Goal: Task Accomplishment & Management: Complete application form

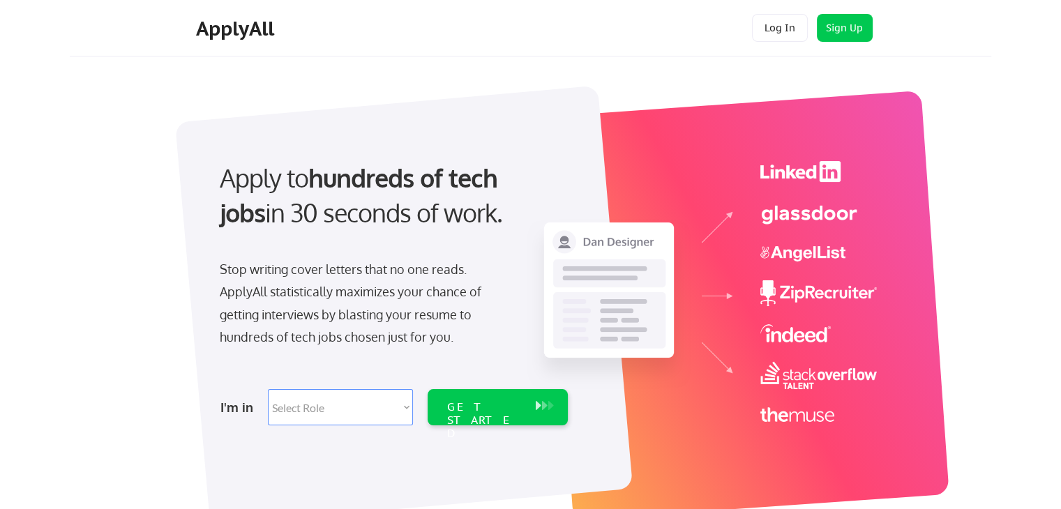
click at [390, 412] on select "Select Role Software Engineering Product Management Customer Success Sales UI/U…" at bounding box center [340, 407] width 145 height 36
select select ""marketing___comms""
click at [268, 389] on select "Select Role Software Engineering Product Management Customer Success Sales UI/U…" at bounding box center [340, 407] width 145 height 36
select select ""marketing___comms""
click at [490, 407] on div "GET STARTED" at bounding box center [484, 420] width 75 height 40
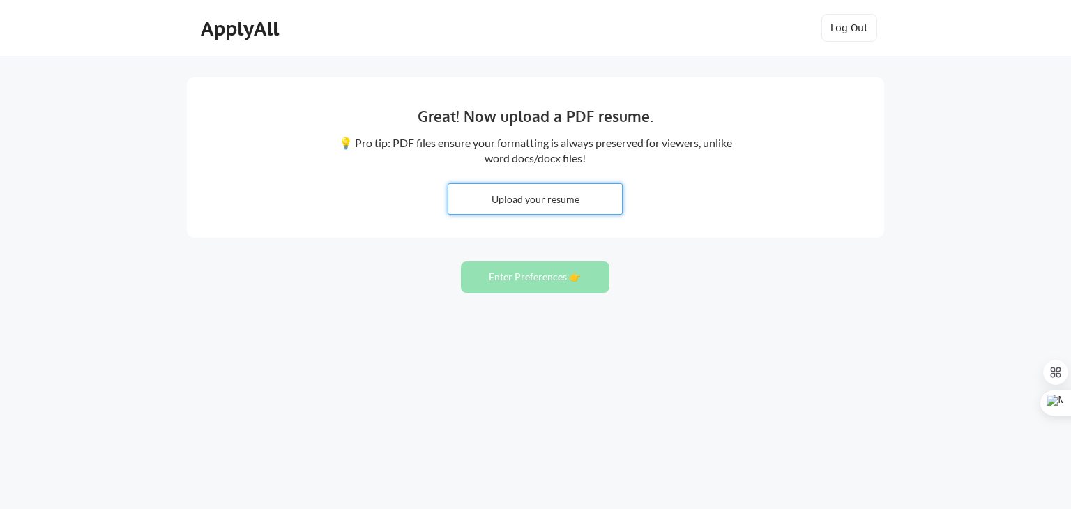
click at [563, 201] on input "file" at bounding box center [535, 199] width 174 height 30
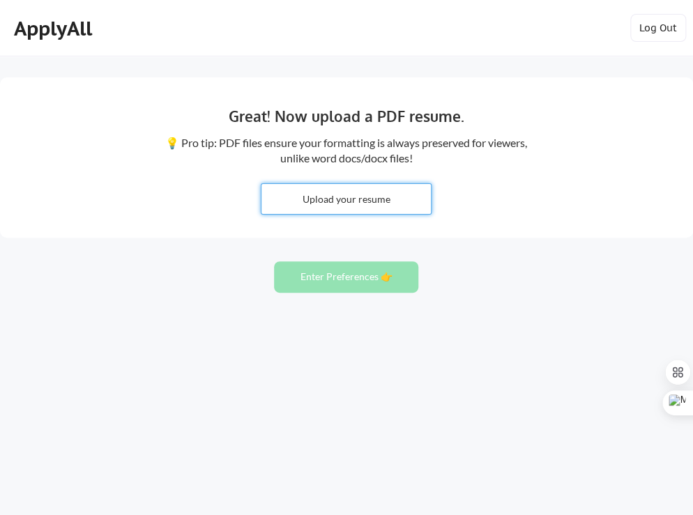
click at [379, 197] on input "file" at bounding box center [345, 199] width 169 height 30
type input "C:\fakepath\applicant_1010232433_CV_1030427156.pdf"
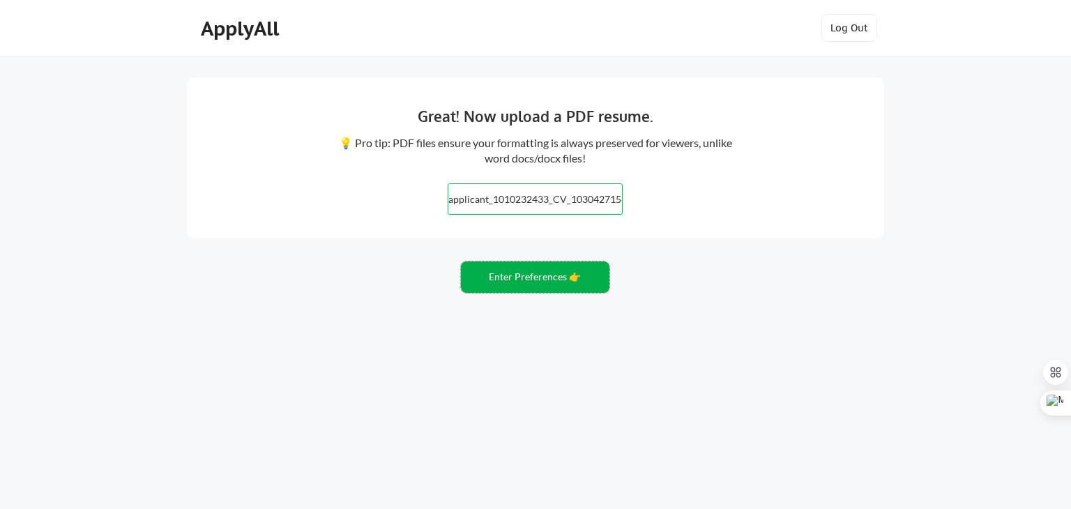
click at [542, 282] on button "Enter Preferences 👉" at bounding box center [535, 276] width 149 height 31
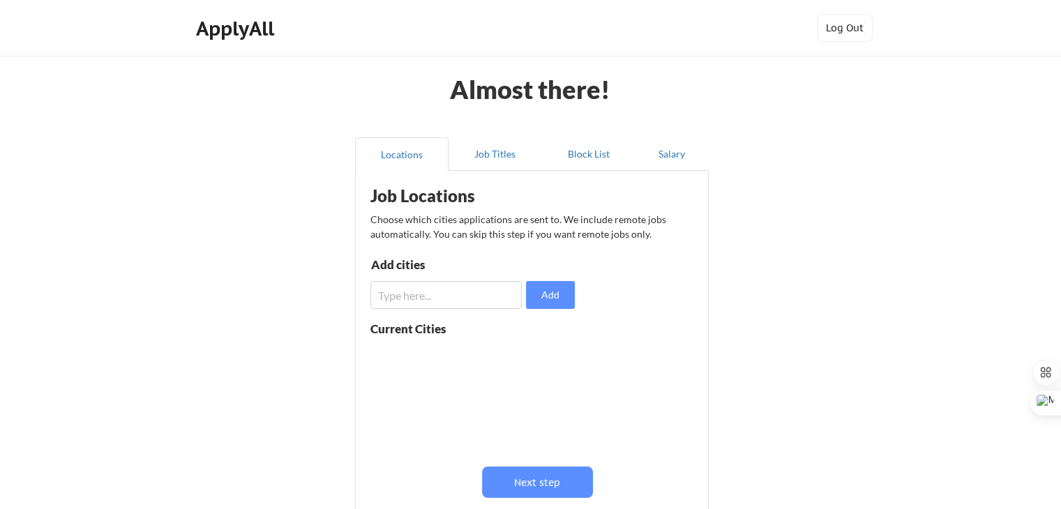
click at [432, 299] on input "input" at bounding box center [445, 295] width 151 height 28
type input "G"
drag, startPoint x: 419, startPoint y: 289, endPoint x: 344, endPoint y: 279, distance: 75.9
click at [344, 279] on div "Almost there! Locations Job Titles Block List Salary Job Locations Choose which…" at bounding box center [530, 341] width 1061 height 683
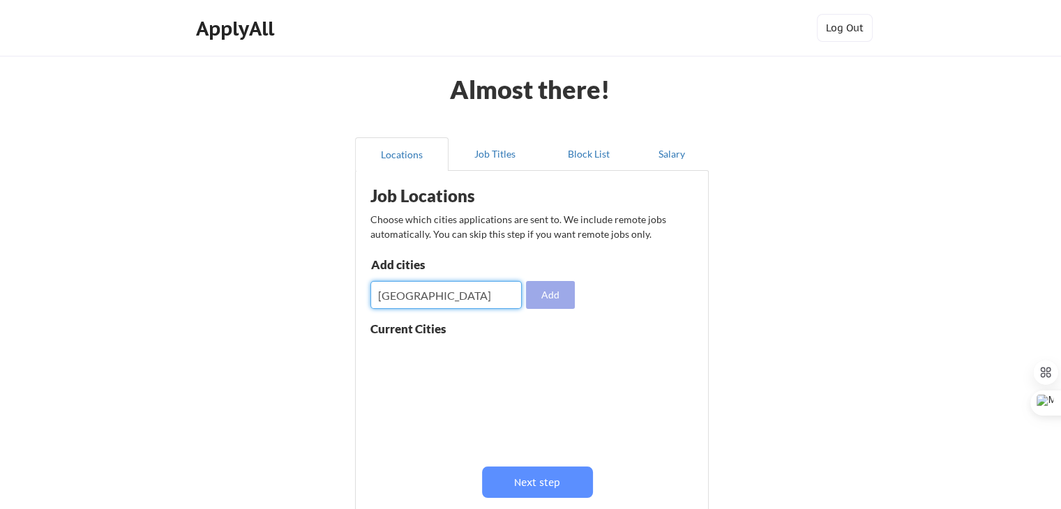
type input "[GEOGRAPHIC_DATA]"
click at [549, 287] on button "Add" at bounding box center [550, 295] width 49 height 28
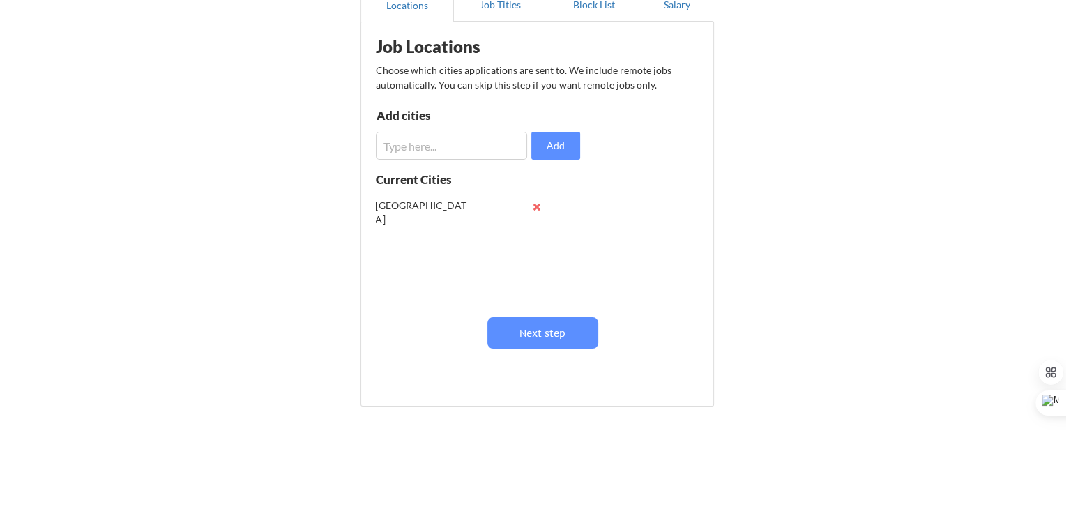
scroll to position [174, 0]
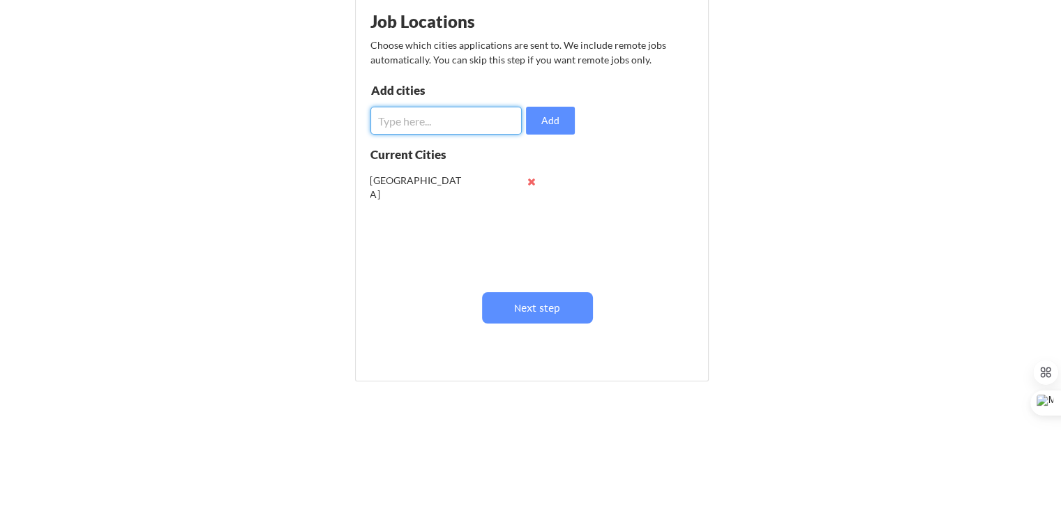
click at [412, 115] on input "input" at bounding box center [445, 121] width 151 height 28
type input "[GEOGRAPHIC_DATA]"
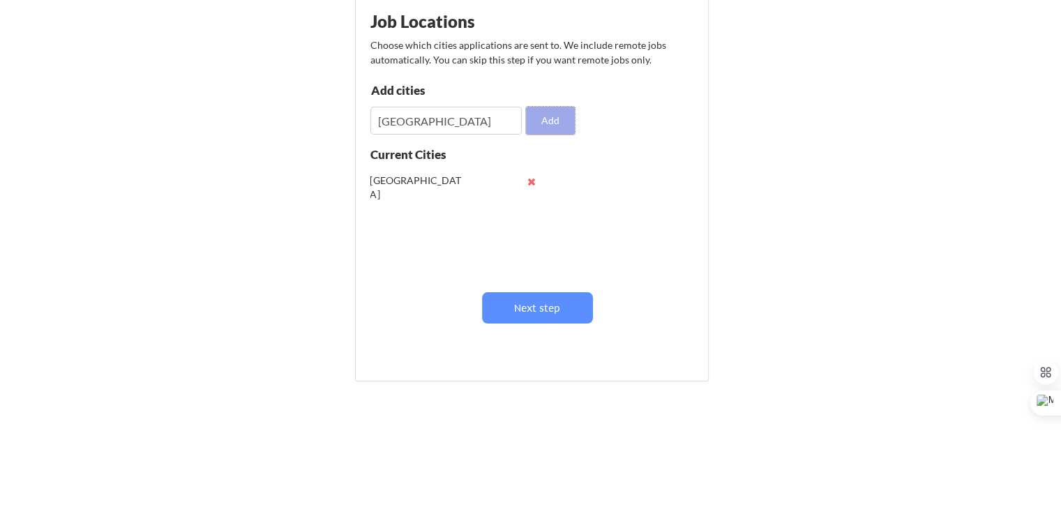
click at [558, 120] on button "Add" at bounding box center [550, 121] width 49 height 28
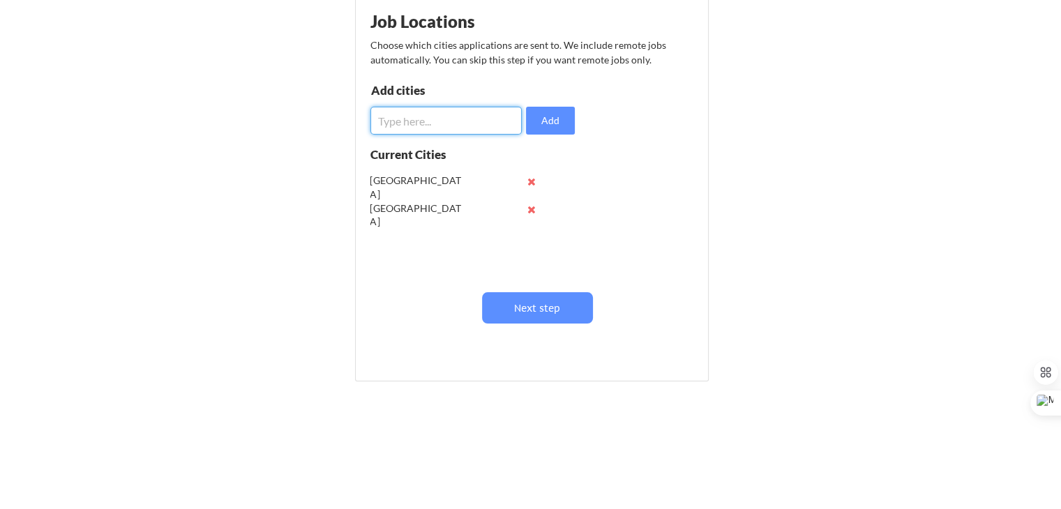
click at [505, 123] on input "input" at bounding box center [445, 121] width 151 height 28
type input "[US_STATE]"
click at [552, 123] on button "Add" at bounding box center [550, 121] width 49 height 28
click at [421, 116] on input "input" at bounding box center [445, 121] width 151 height 28
type input "Bogota"
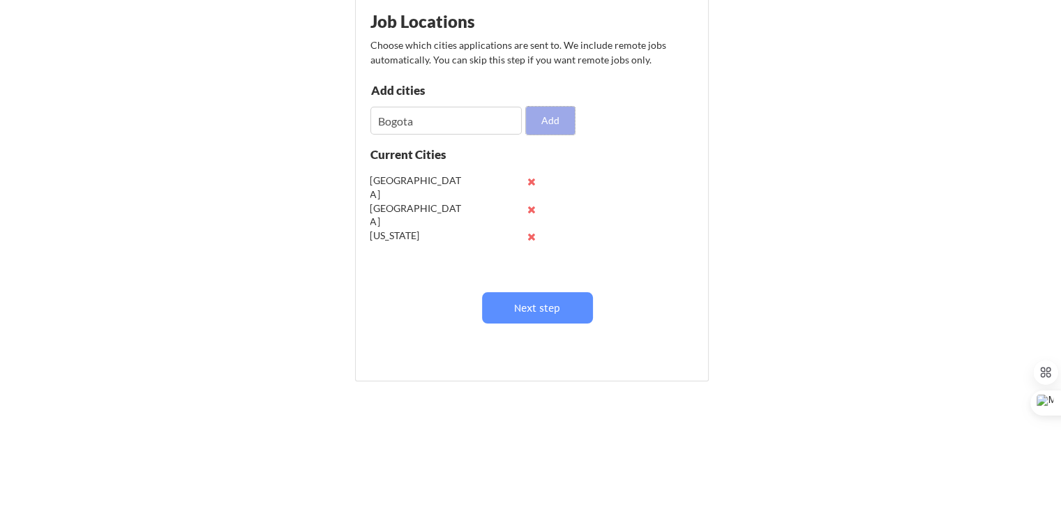
drag, startPoint x: 545, startPoint y: 115, endPoint x: 531, endPoint y: 124, distance: 16.6
click at [544, 116] on button "Add" at bounding box center [550, 121] width 49 height 28
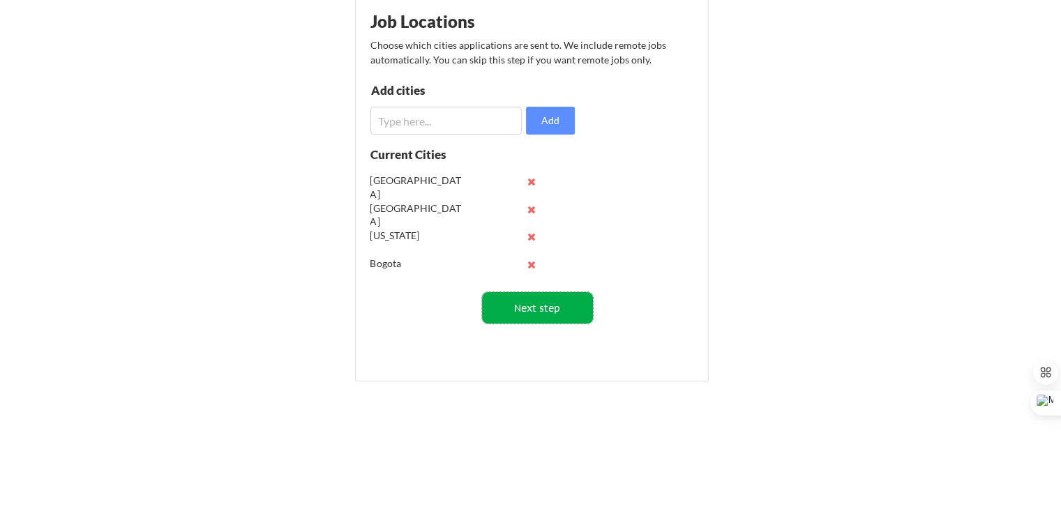
click at [549, 310] on button "Next step" at bounding box center [537, 307] width 111 height 31
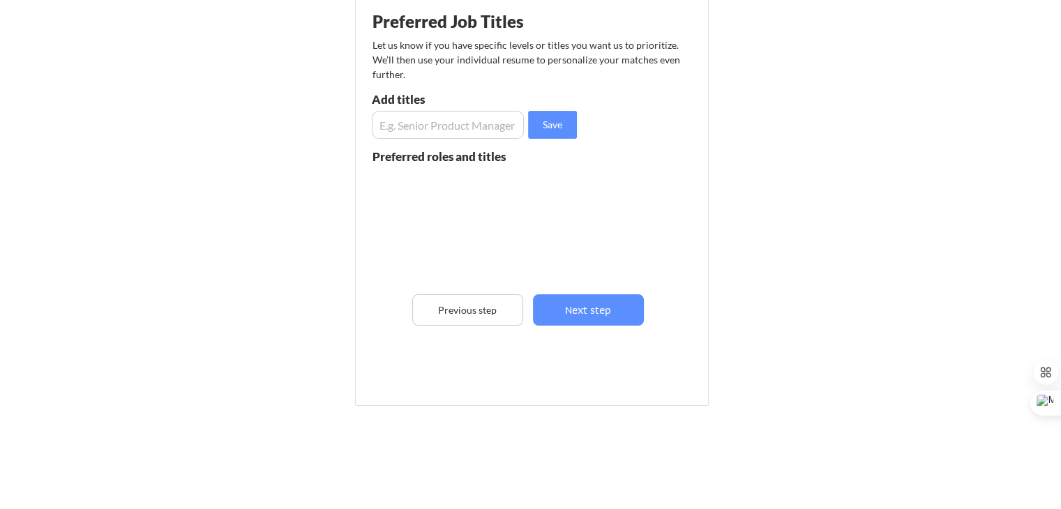
click at [482, 131] on input "input" at bounding box center [448, 125] width 152 height 28
type input "Senior Marketing"
click at [552, 120] on button "Save" at bounding box center [552, 125] width 49 height 28
click at [494, 126] on input "input" at bounding box center [448, 125] width 152 height 28
type input "S"
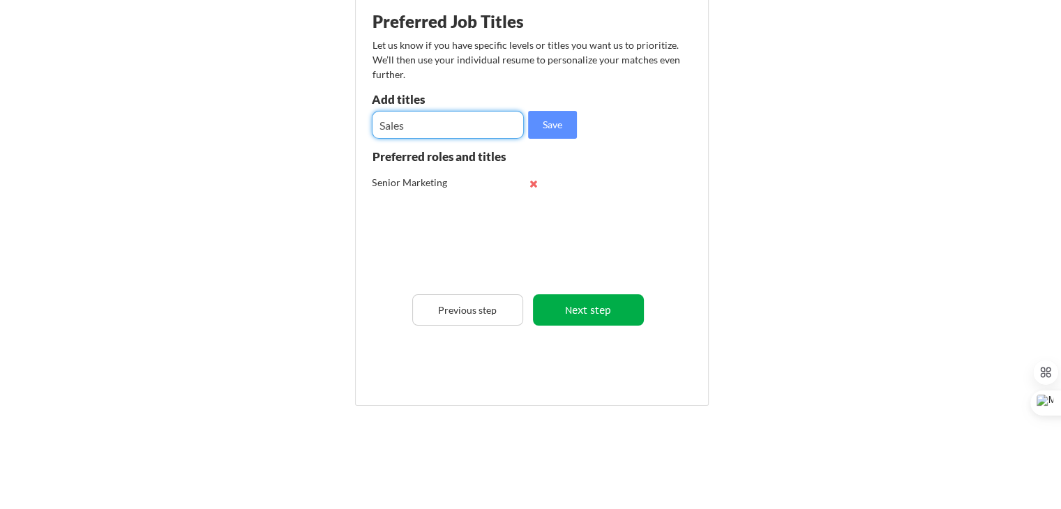
type input "Sales"
click at [606, 317] on button "Next step" at bounding box center [588, 309] width 111 height 31
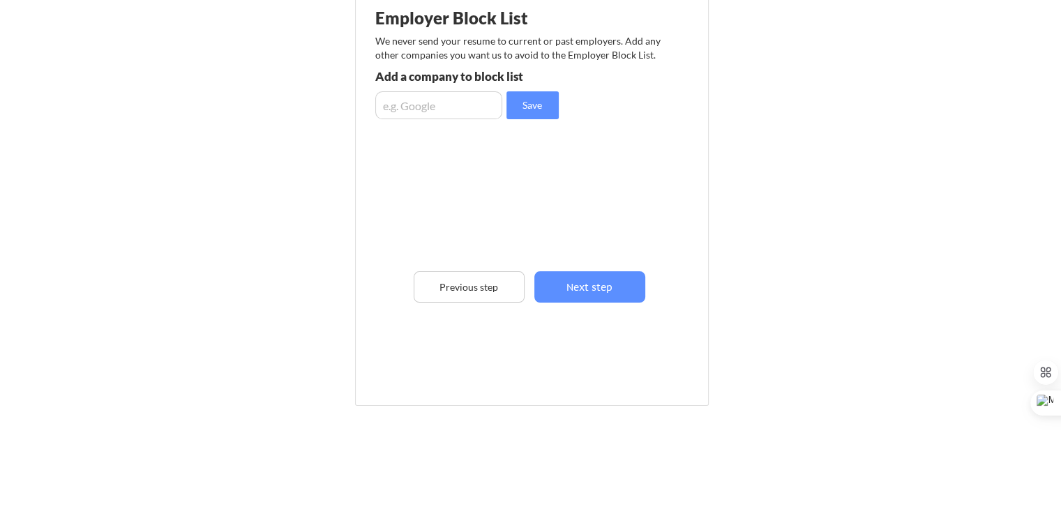
click at [457, 107] on input "input" at bounding box center [438, 105] width 127 height 28
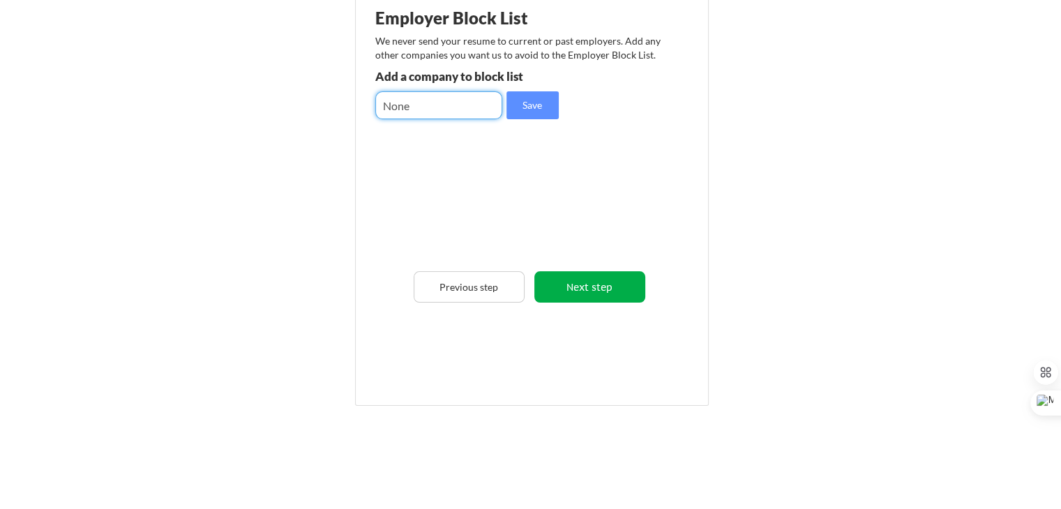
type input "None"
click at [586, 294] on button "Next step" at bounding box center [589, 286] width 111 height 31
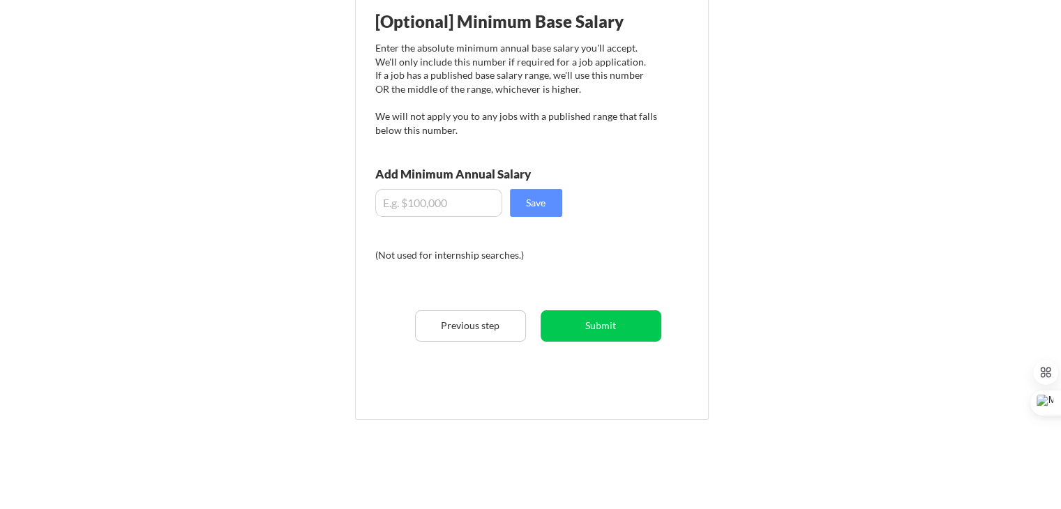
click at [471, 202] on input "input" at bounding box center [438, 203] width 127 height 28
type input "$1"
type input "$200,000"
click at [547, 205] on button "Save" at bounding box center [536, 203] width 52 height 28
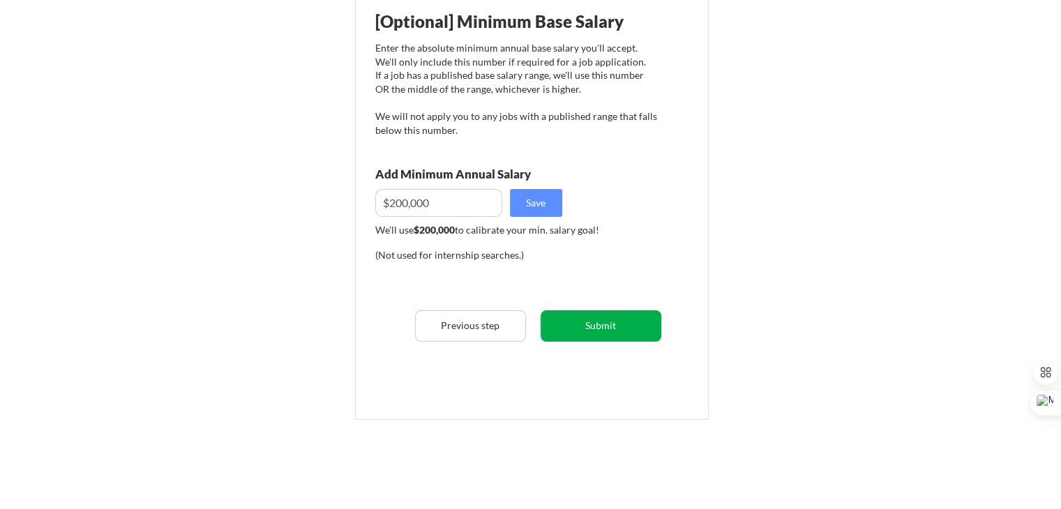
click at [633, 324] on button "Submit" at bounding box center [600, 325] width 121 height 31
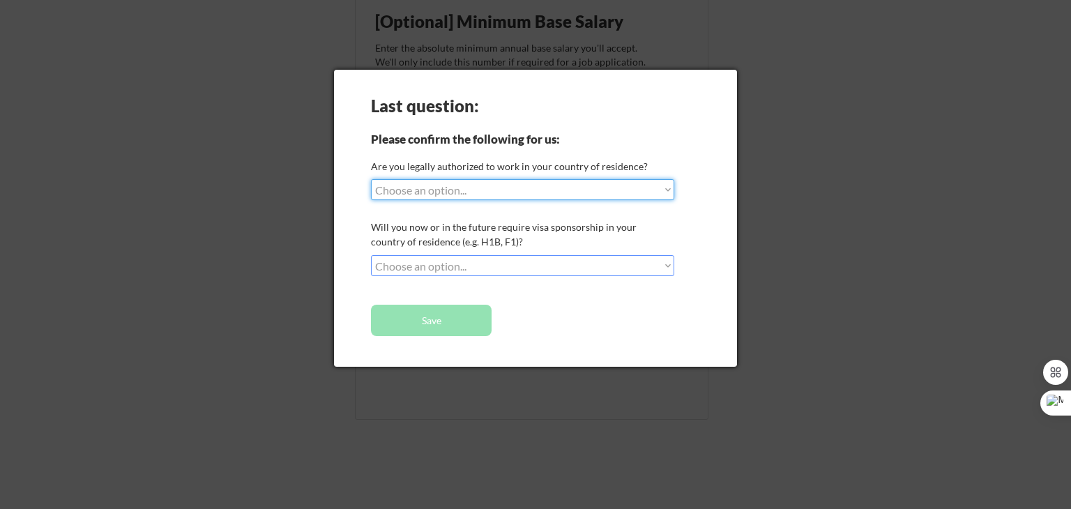
click at [460, 188] on select "Choose an option... Yes, I am a US Citizen Yes, I am a Canadian Citizen Yes, I …" at bounding box center [522, 189] width 303 height 21
select select ""no__i_am_not__yet__authorized""
click at [371, 179] on select "Choose an option... Yes, I am a US Citizen Yes, I am a Canadian Citizen Yes, I …" at bounding box center [522, 189] width 303 height 21
click at [540, 268] on select "Choose an option... No, I will not need sponsorship Yes, I will need sponsorship" at bounding box center [522, 265] width 303 height 21
select select ""yes__i_will_need_sponsorship""
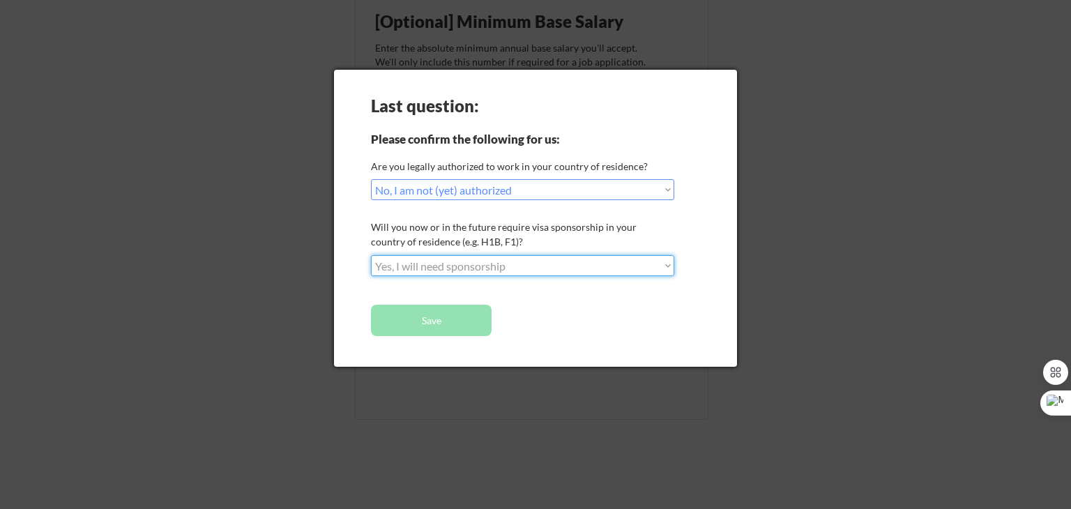
click at [371, 255] on select "Choose an option... No, I will not need sponsorship Yes, I will need sponsorship" at bounding box center [522, 265] width 303 height 21
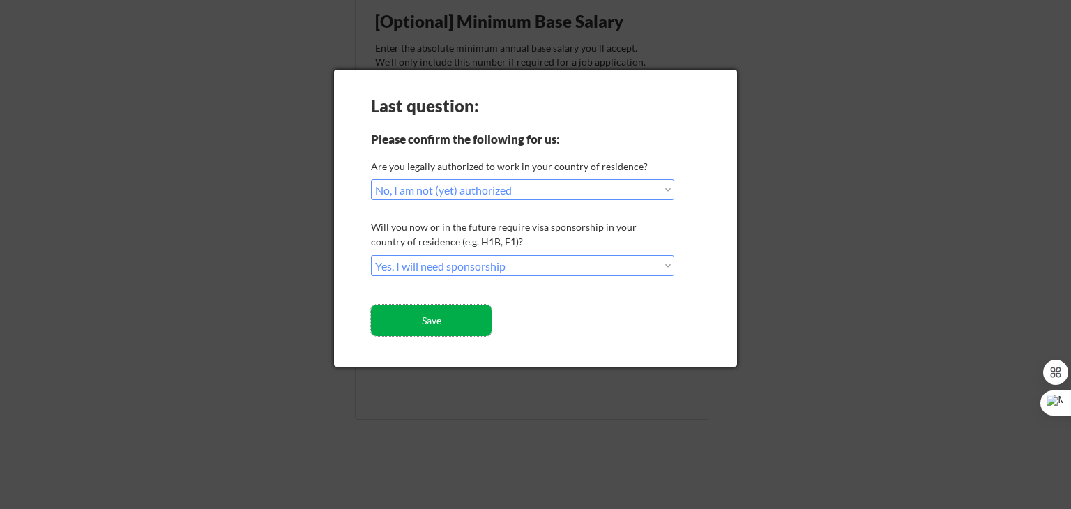
click at [469, 317] on button "Save" at bounding box center [431, 320] width 121 height 31
click at [438, 314] on button "Save" at bounding box center [431, 320] width 121 height 31
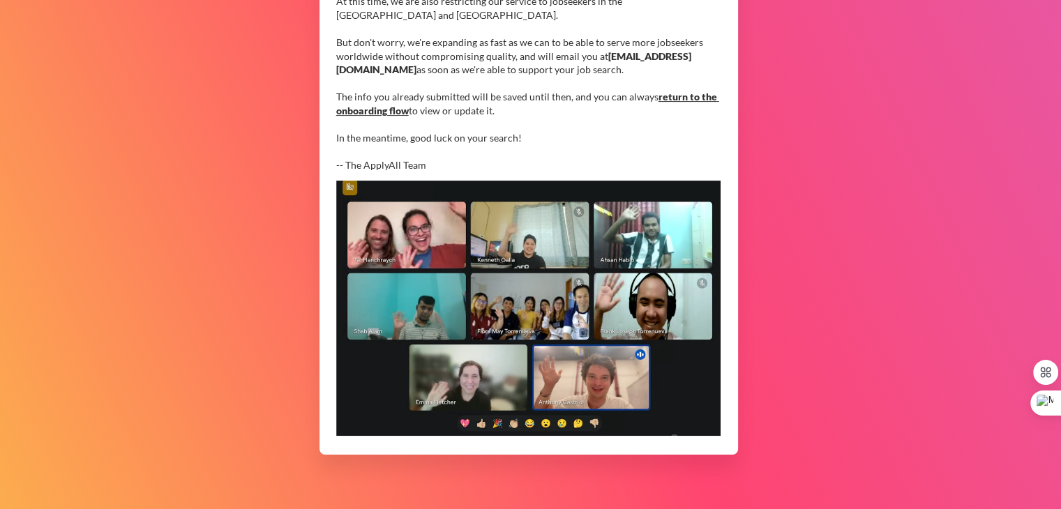
scroll to position [397, 0]
